Goal: Task Accomplishment & Management: Manage account settings

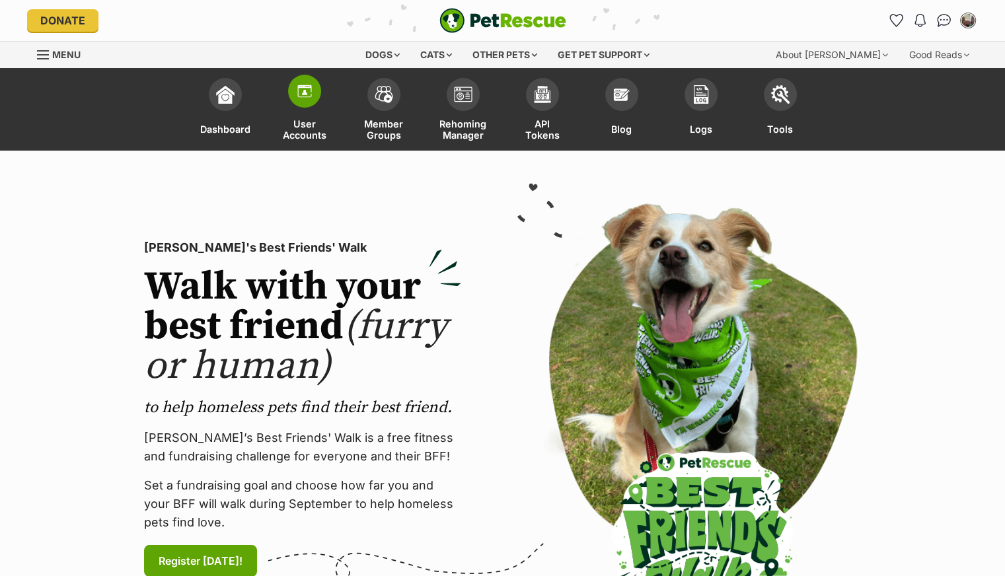
click at [304, 99] on img at bounding box center [304, 91] width 19 height 19
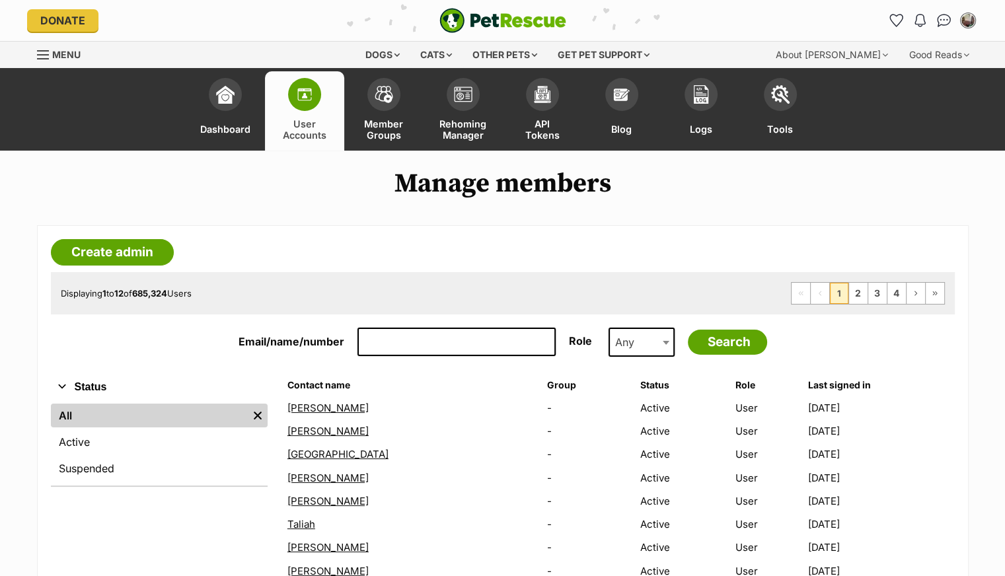
click at [375, 338] on input "Email/name/number" at bounding box center [457, 342] width 198 height 29
paste input "[EMAIL_ADDRESS][DOMAIN_NAME]"
type input "[EMAIL_ADDRESS][DOMAIN_NAME]"
click at [688, 330] on input "Search" at bounding box center [727, 342] width 79 height 25
